Goal: Transaction & Acquisition: Purchase product/service

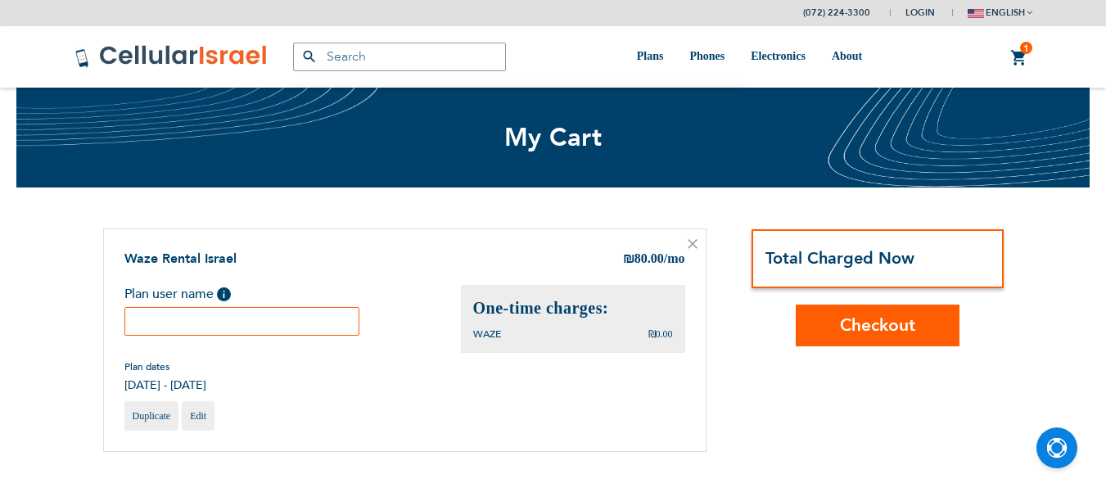
click at [219, 316] on input "text" at bounding box center [242, 321] width 236 height 29
click at [222, 328] on input "text" at bounding box center [242, 321] width 236 height 29
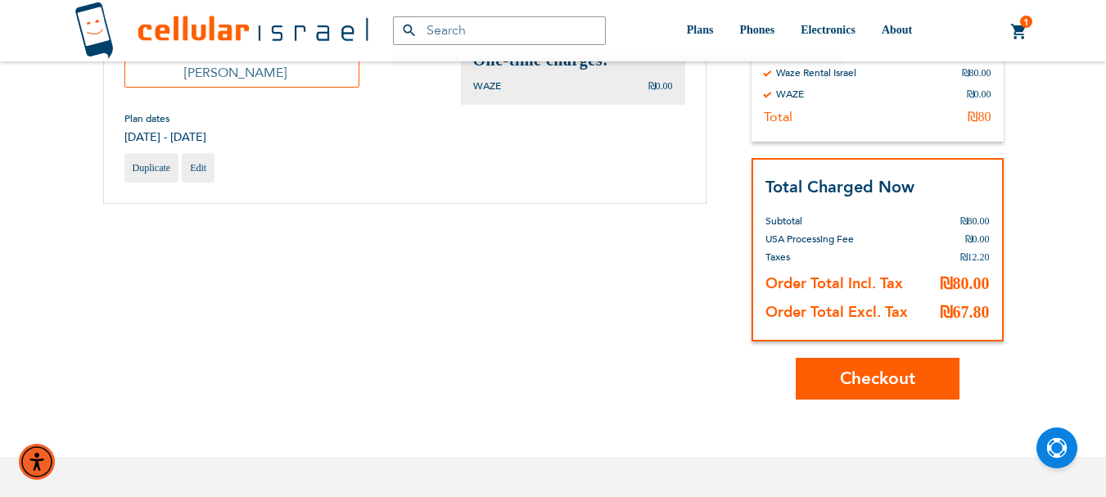
scroll to position [327, 0]
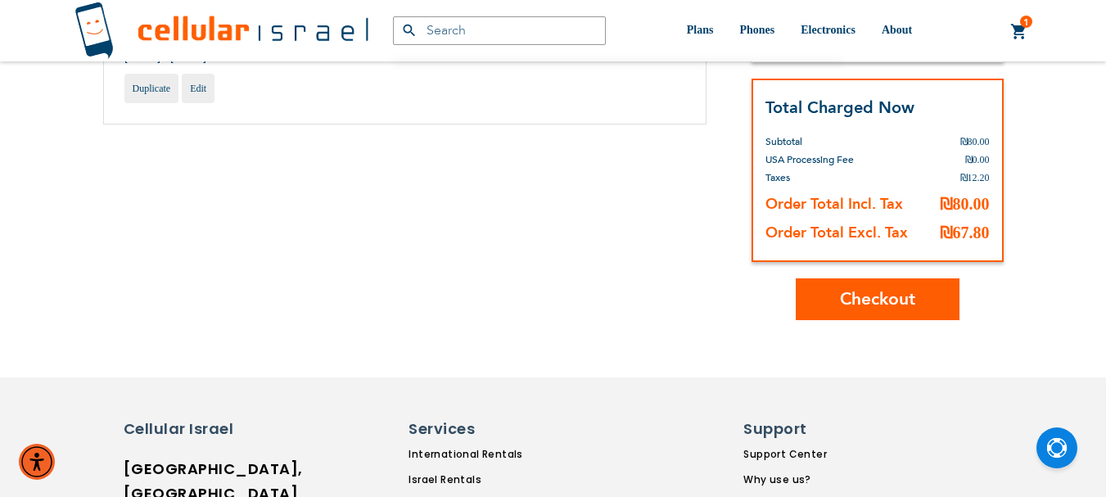
type input "Shmuel Sanders"
click at [855, 303] on span "Checkout" at bounding box center [877, 299] width 75 height 24
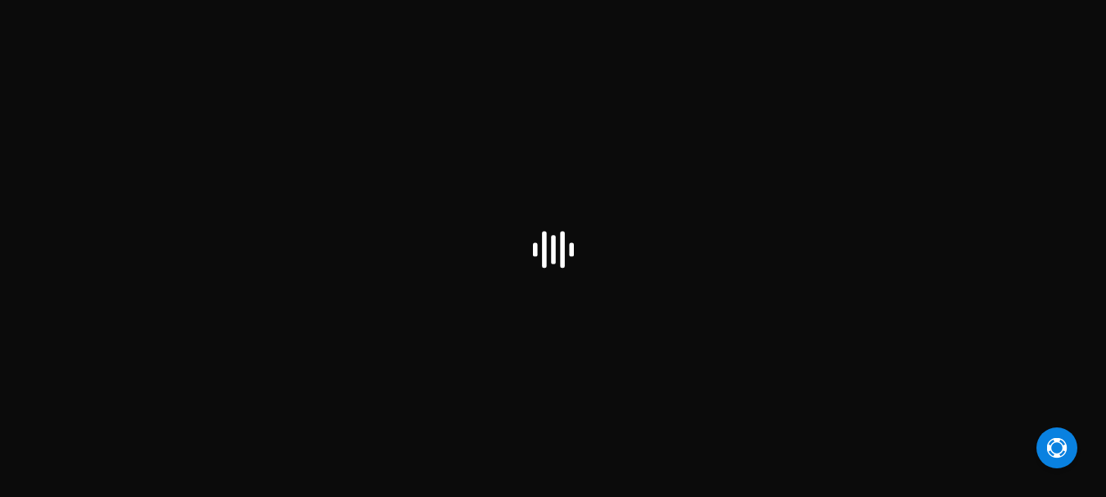
scroll to position [11, 0]
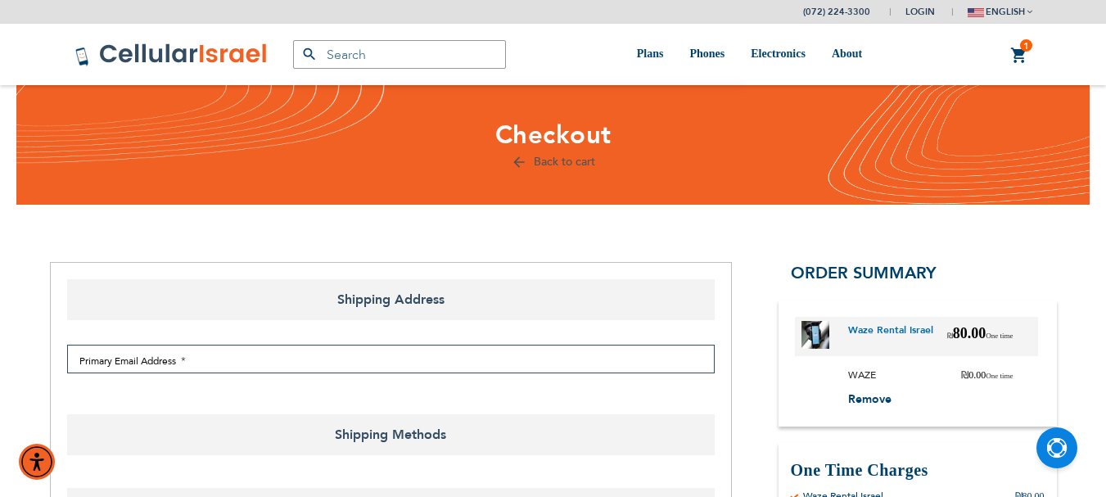
select select "IL"
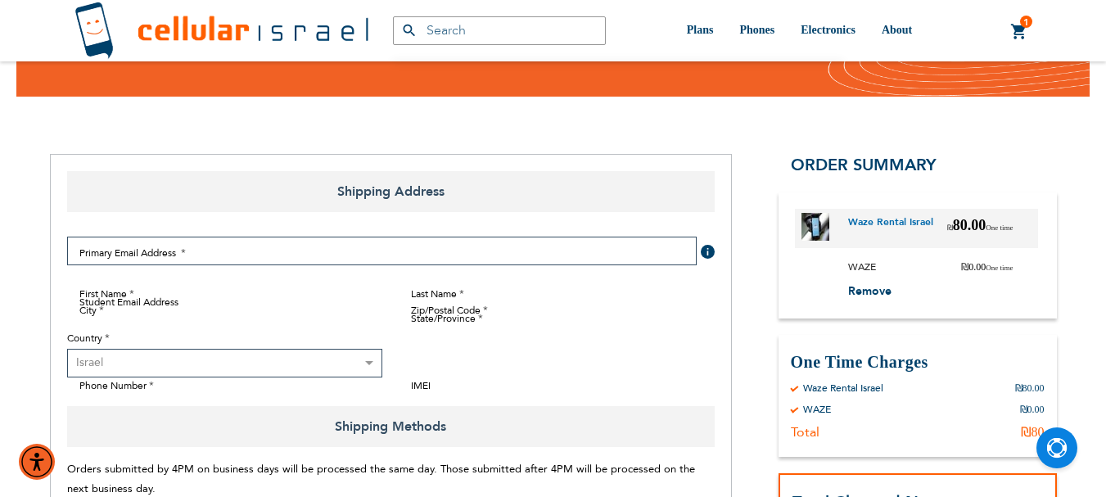
scroll to position [246, 0]
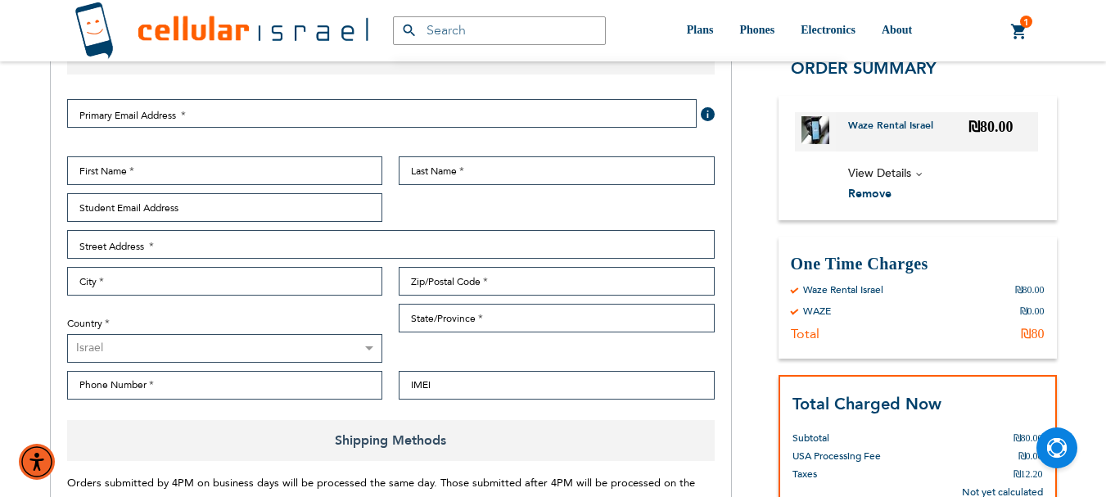
type input "ev4m"
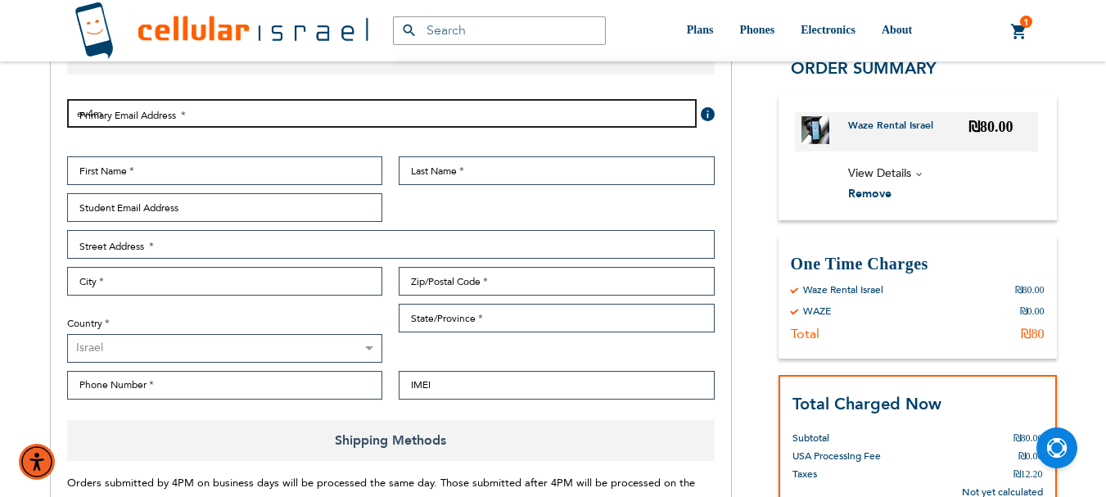
click at [325, 104] on input "ev4m" at bounding box center [381, 113] width 629 height 29
type input "e"
type input "[EMAIL_ADDRESS][DOMAIN_NAME]"
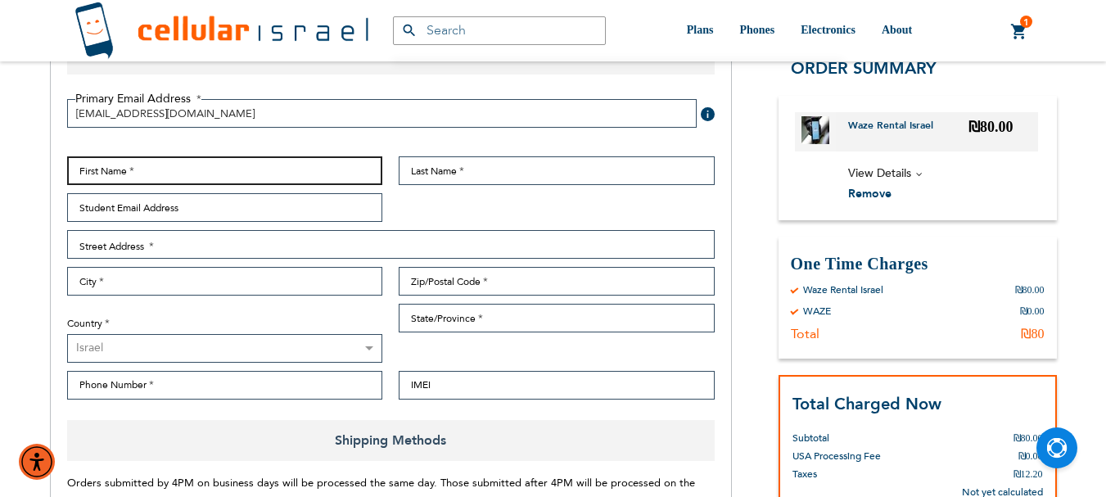
click at [313, 175] on input "First Name" at bounding box center [225, 170] width 316 height 29
type input "[PERSON_NAME]"
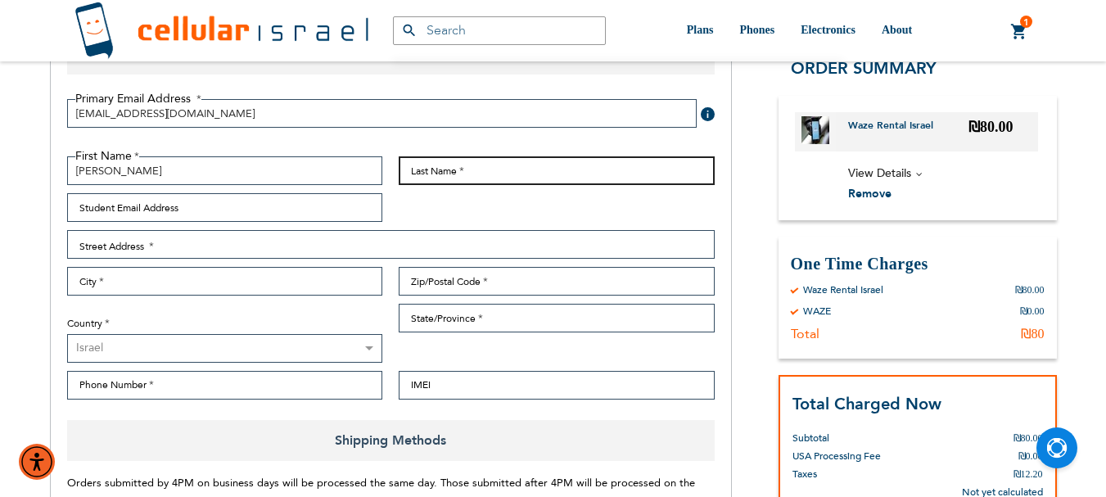
click at [410, 175] on input "Last Name" at bounding box center [557, 170] width 316 height 29
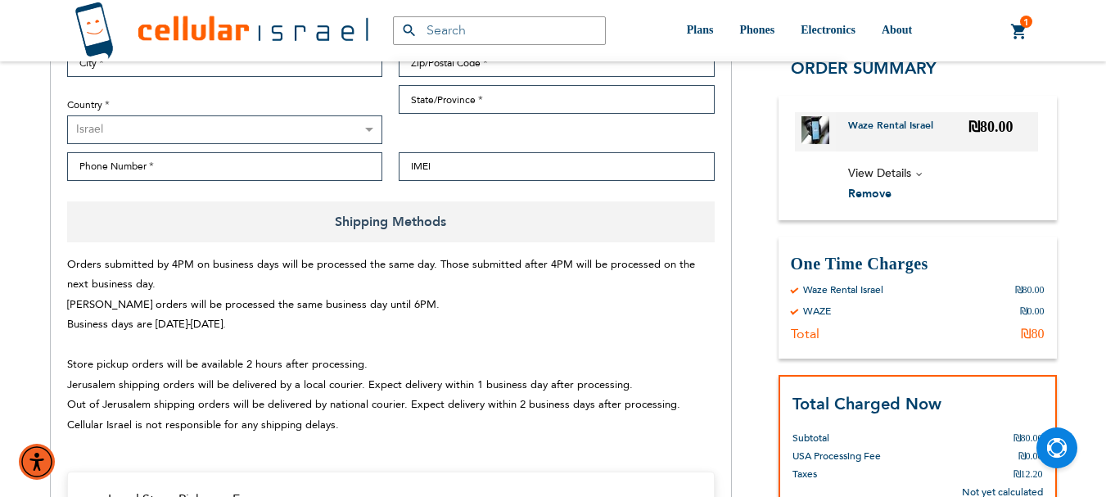
scroll to position [491, 0]
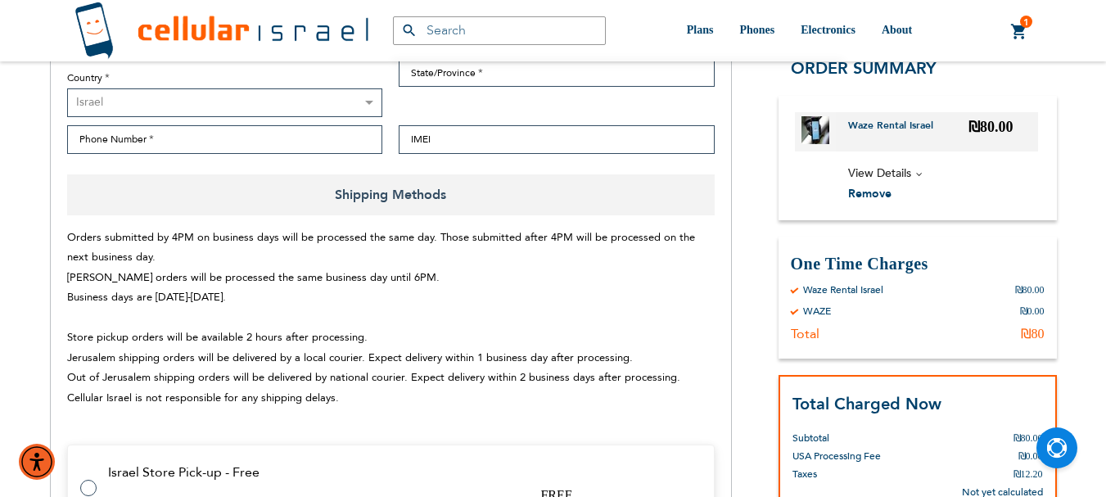
type input "[PERSON_NAME]"
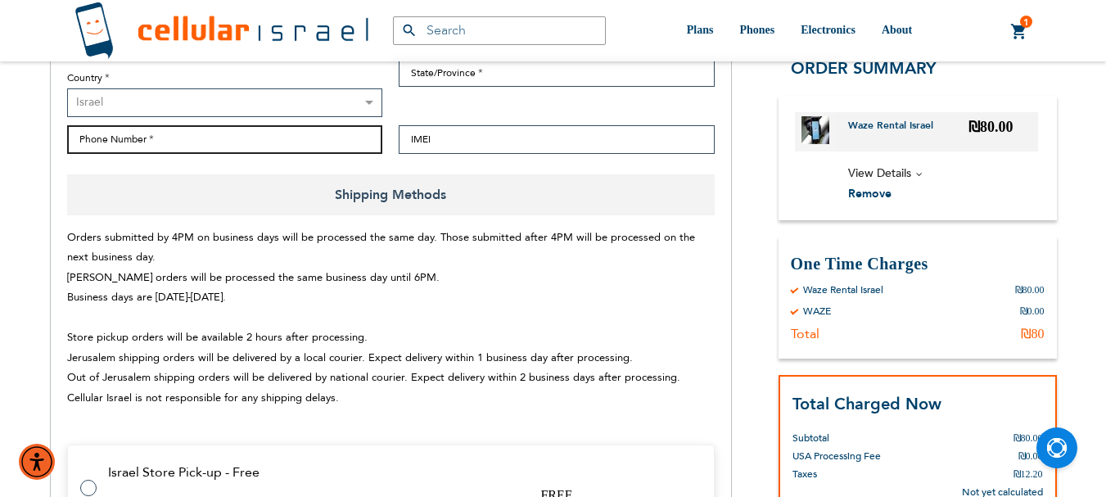
click at [288, 139] on input "Phone Number" at bounding box center [225, 139] width 316 height 29
click at [115, 149] on input "0534141354" at bounding box center [225, 139] width 316 height 29
click at [115, 138] on input "0534141354" at bounding box center [225, 139] width 316 height 29
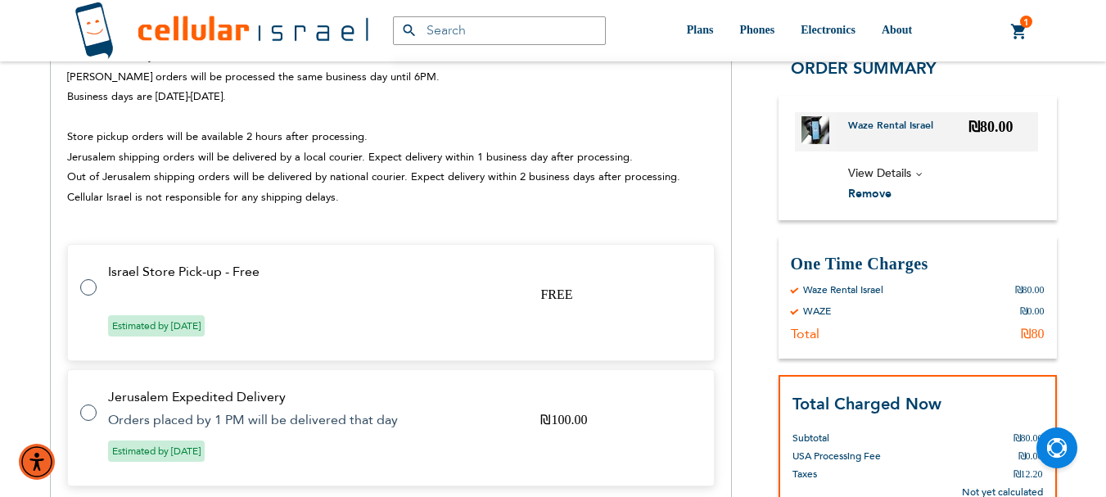
scroll to position [819, 0]
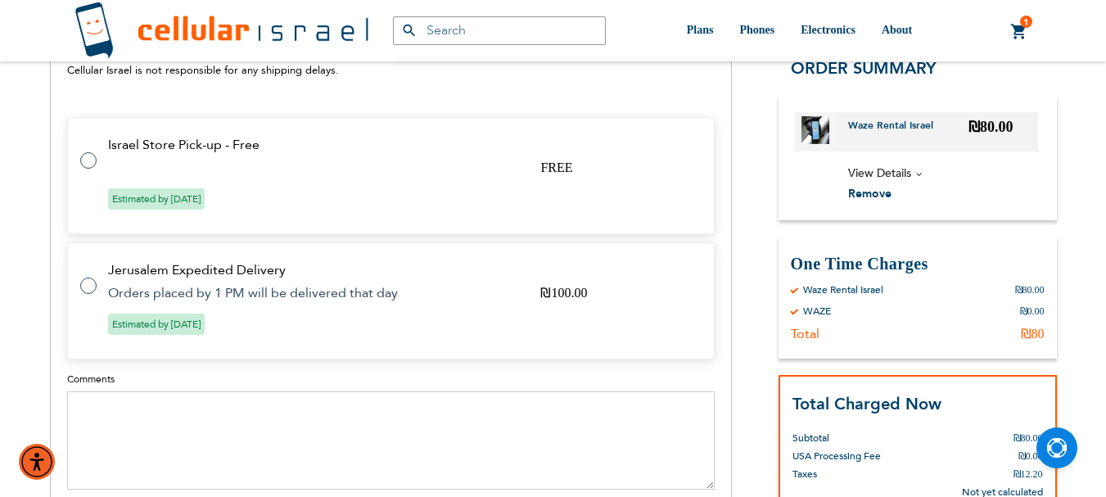
type input "0534141354"
click at [97, 159] on tr "Israel Store Pick-up - Free FREE Estimated by [DATE]" at bounding box center [390, 175] width 647 height 117
radio input "true"
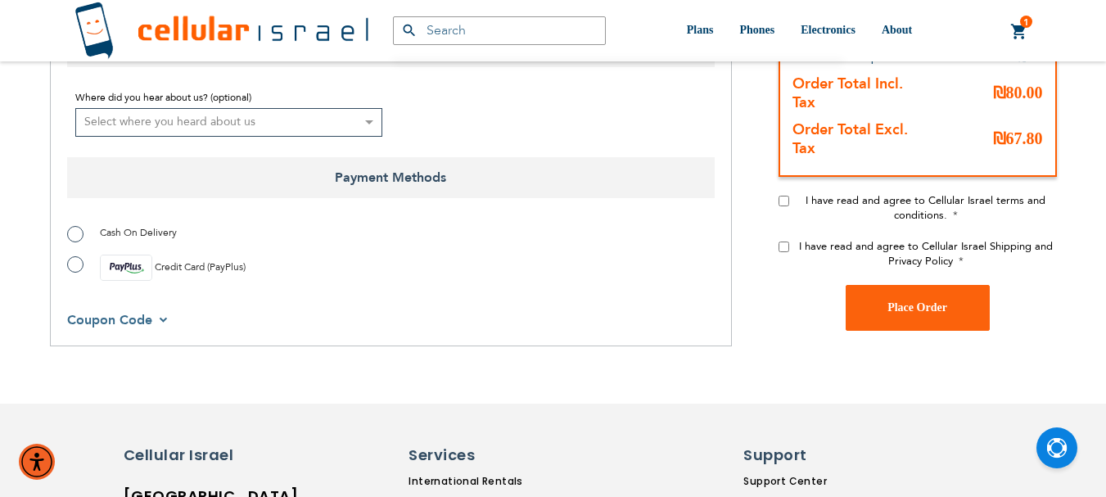
scroll to position [1391, 0]
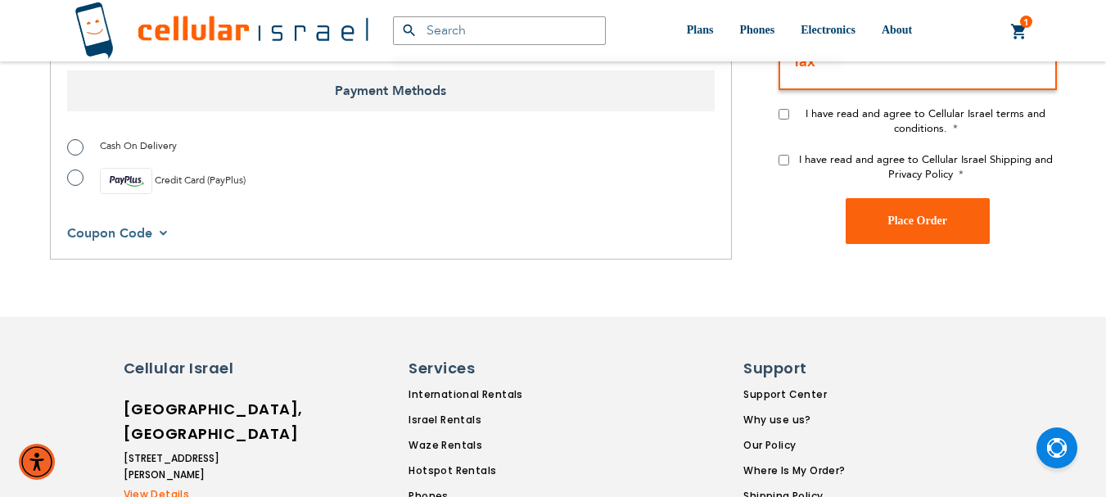
click at [73, 182] on label "Credit Card (PayPlus)" at bounding box center [156, 181] width 178 height 26
radio input "true"
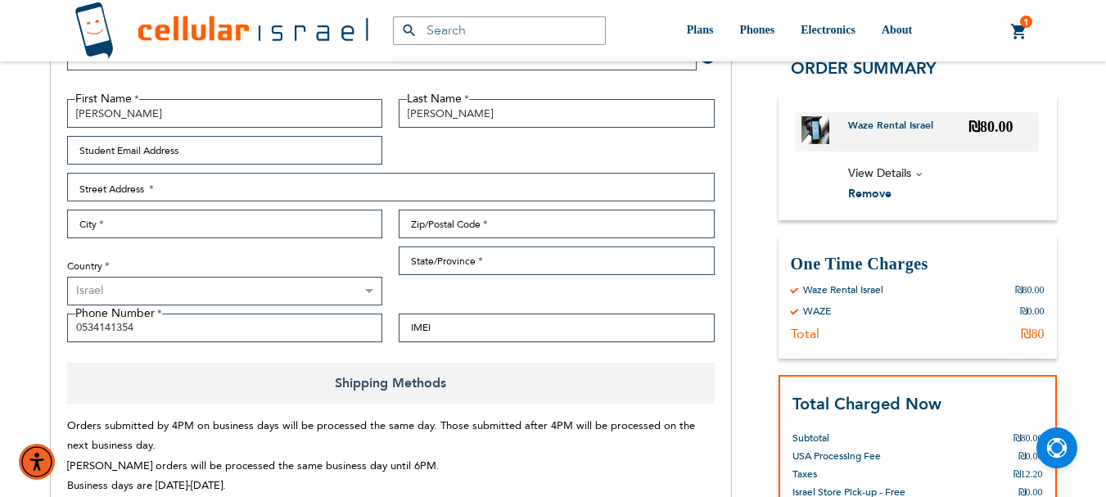
scroll to position [327, 0]
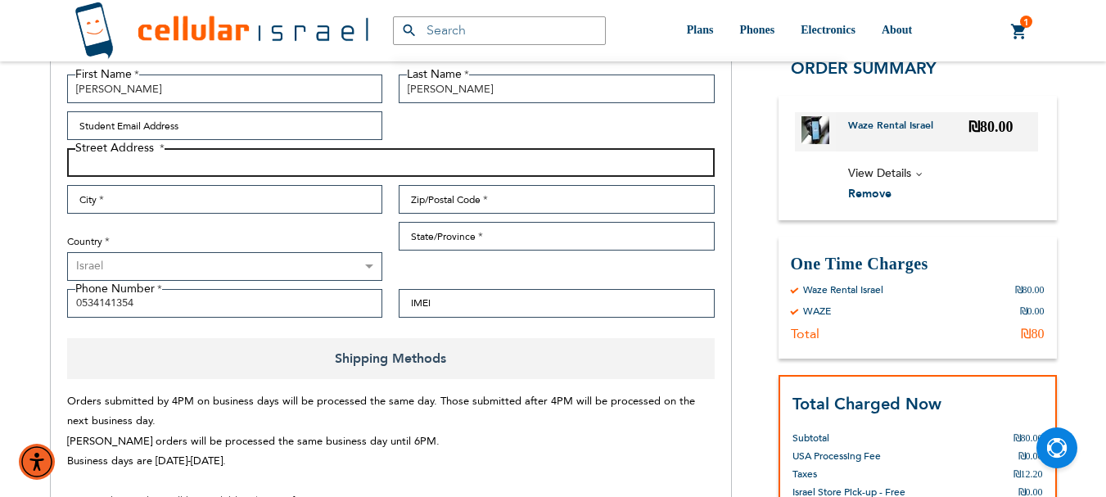
click at [151, 160] on input "Street Address: Line 1" at bounding box center [390, 162] width 647 height 29
type input "102 Sanhedria Mohchevet"
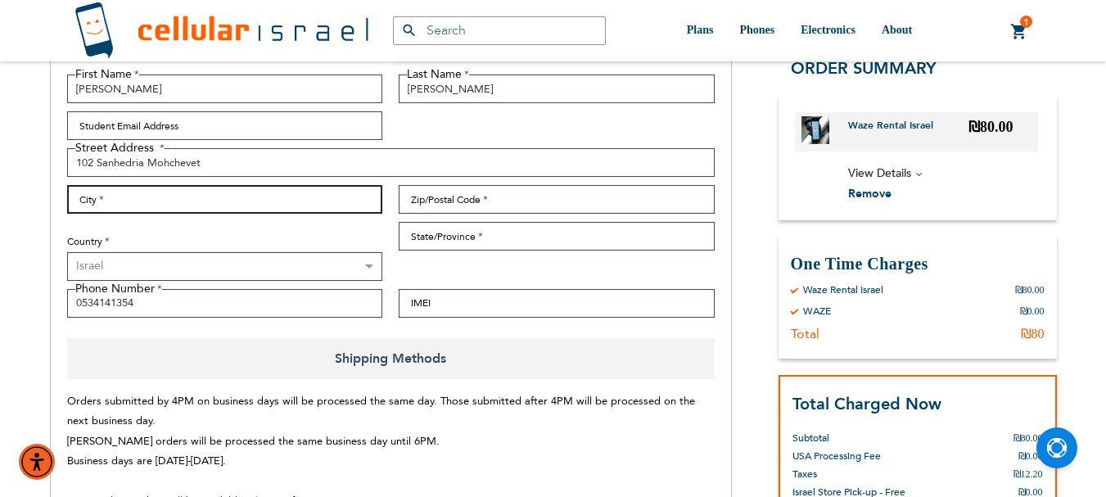
click at [192, 203] on input "City" at bounding box center [225, 199] width 316 height 29
type input "[GEOGRAPHIC_DATA]"
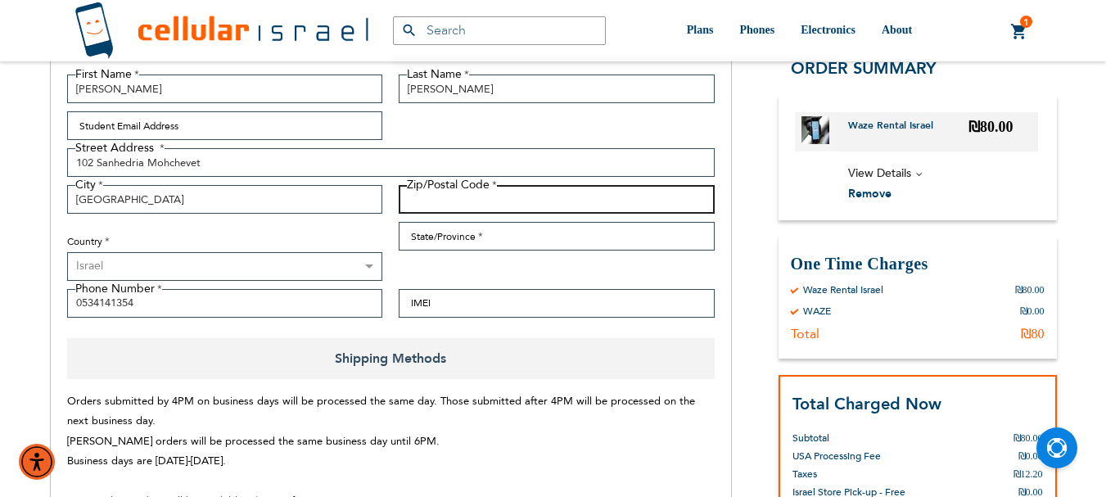
click at [470, 202] on input "Zip/Postal Code" at bounding box center [557, 199] width 316 height 29
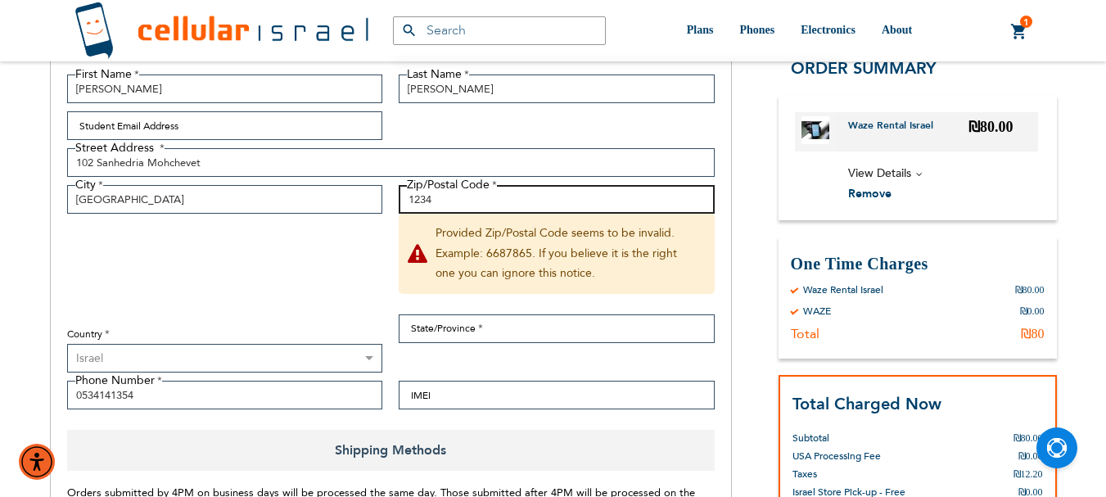
type input "1234"
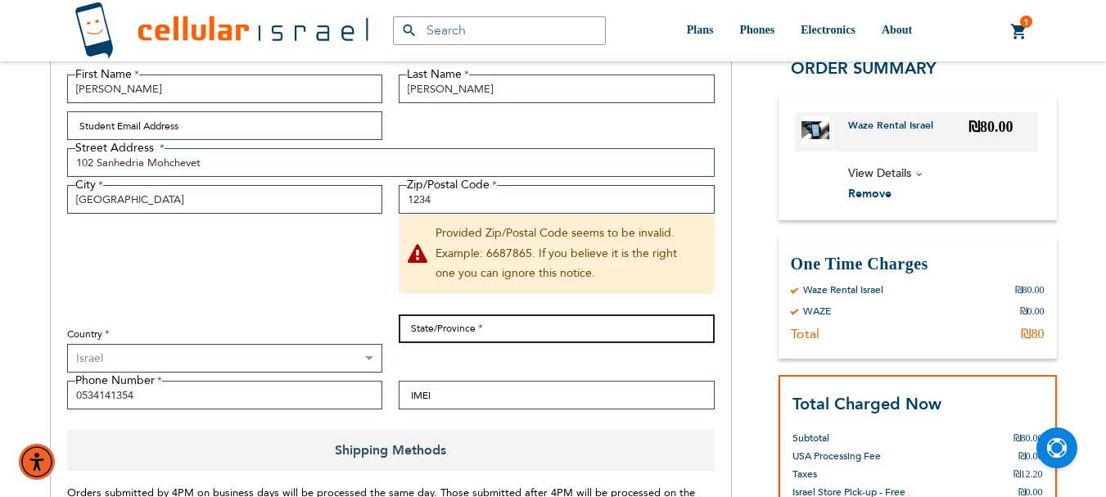
click at [470, 331] on input "State/Province" at bounding box center [557, 328] width 316 height 29
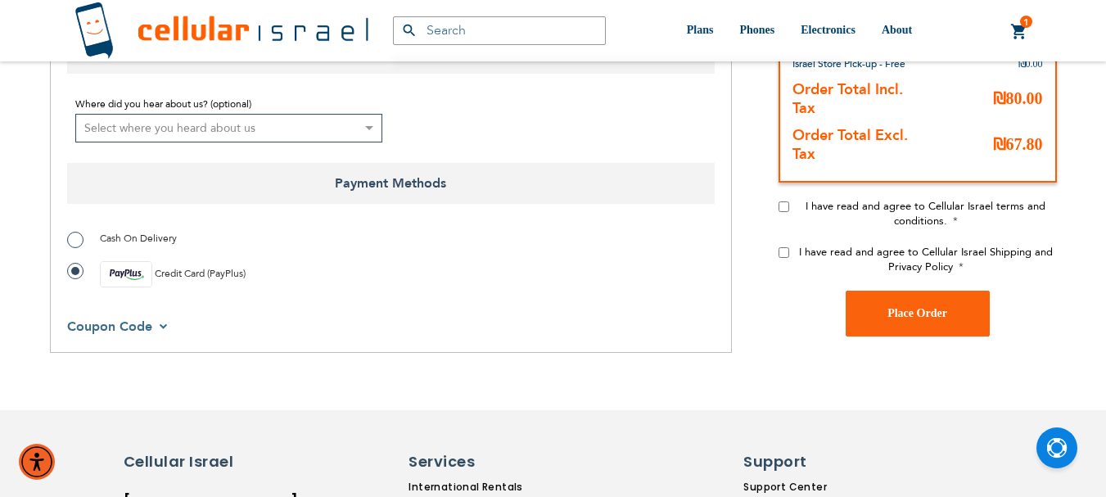
scroll to position [1391, 0]
type input "[GEOGRAPHIC_DATA]"
click at [778, 208] on input "I have read and agree to Cellular Israel terms and conditions." at bounding box center [783, 206] width 11 height 11
checkbox input "true"
click at [787, 254] on input "I have read and agree to Cellular Israel Shipping and Privacy Policy" at bounding box center [783, 251] width 11 height 11
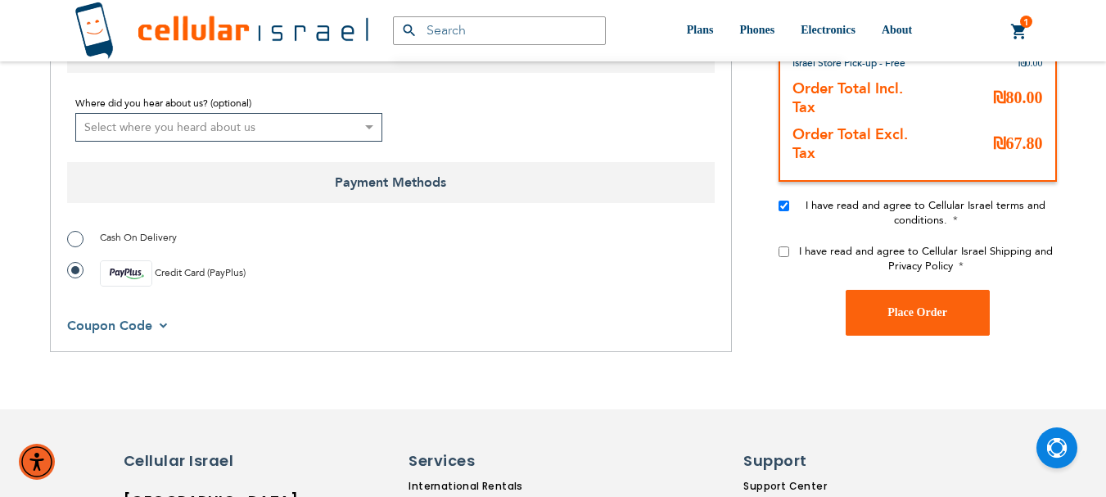
checkbox input "true"
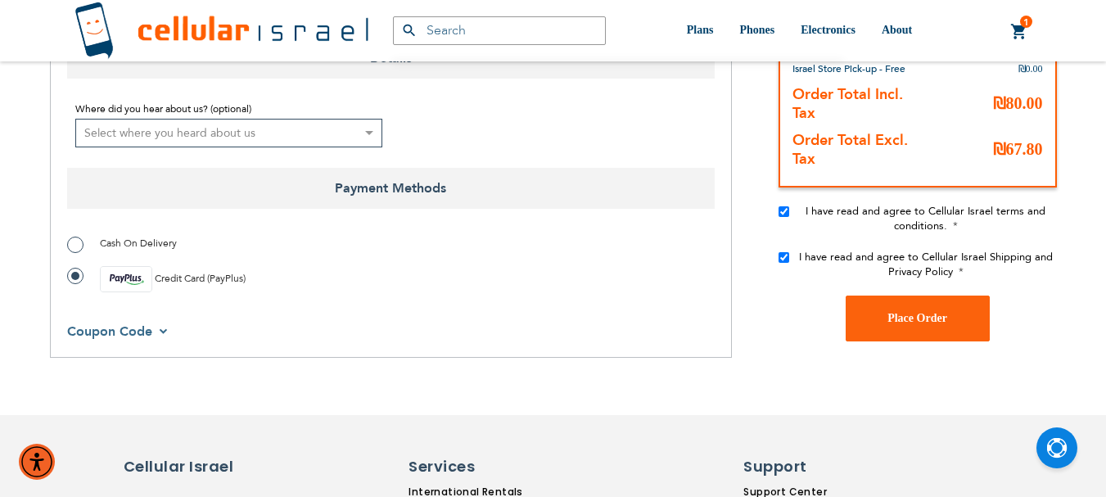
scroll to position [1555, 0]
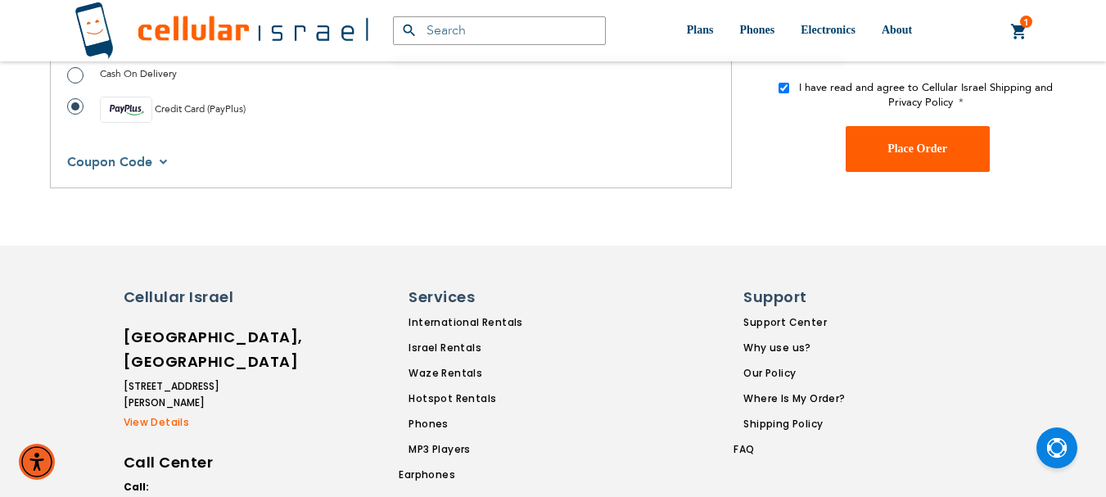
click at [912, 153] on span "Place Order" at bounding box center [917, 148] width 60 height 12
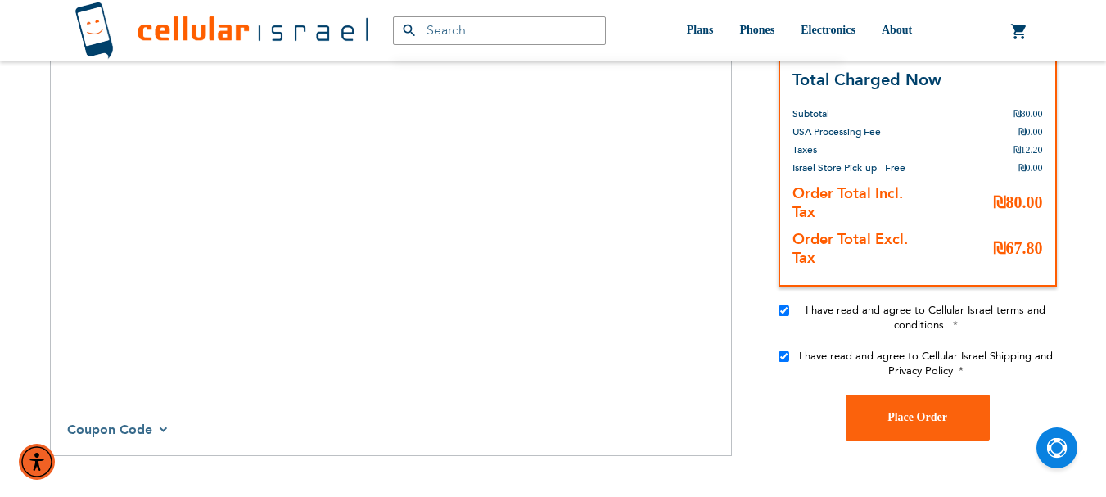
scroll to position [1860, 0]
